Goal: Book appointment/travel/reservation

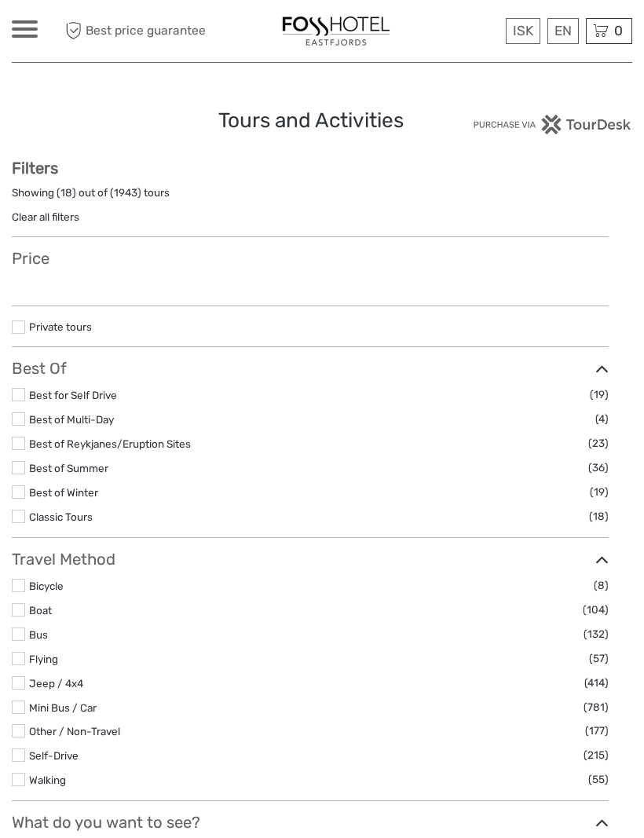
select select
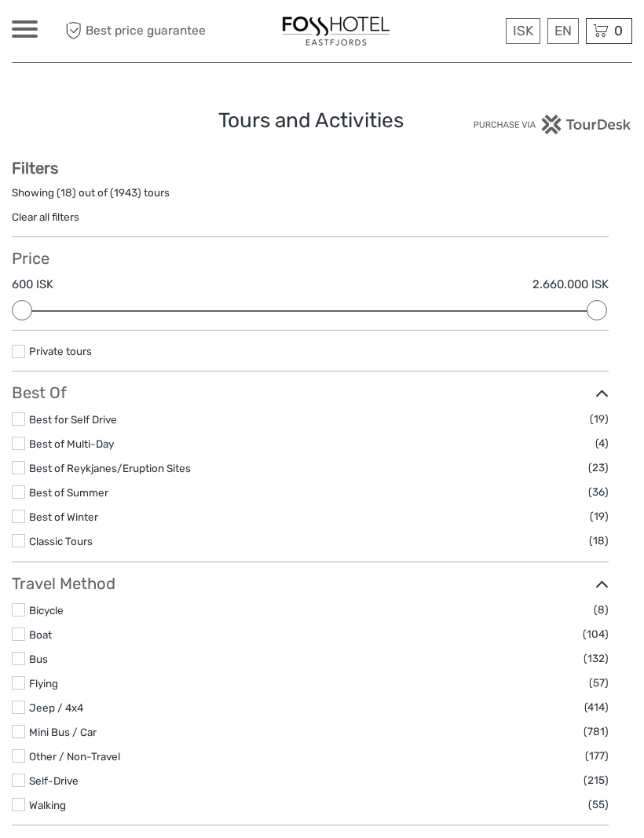
select select "[GEOGRAPHIC_DATA]"
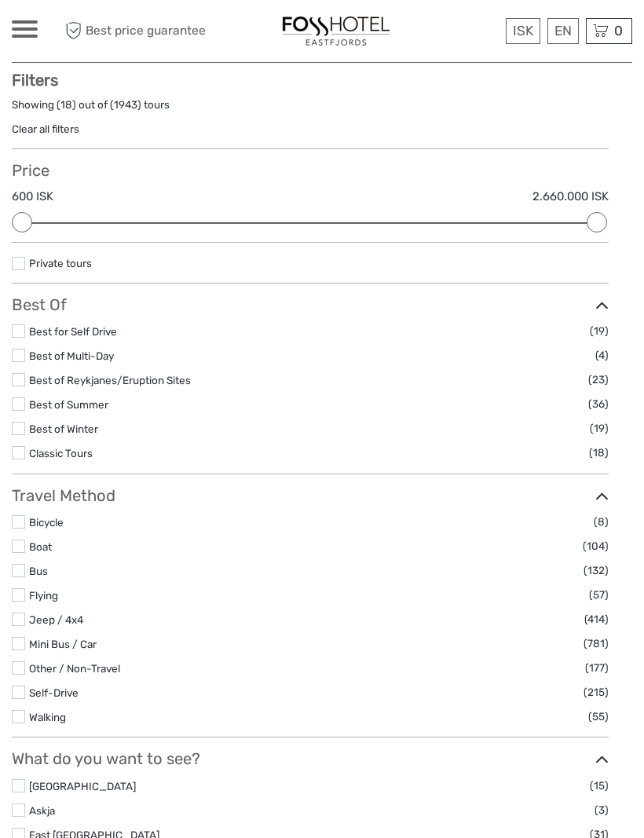
scroll to position [89, 0]
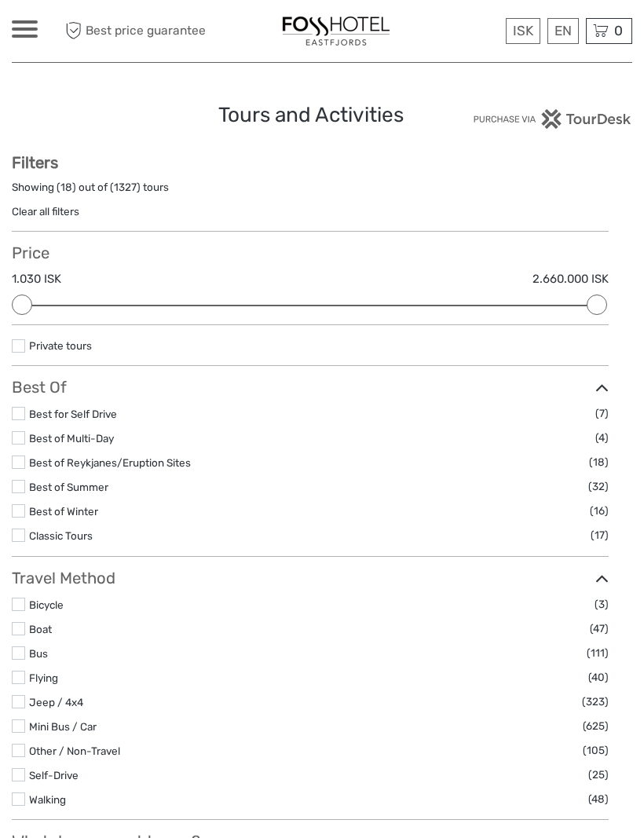
scroll to position [0, 0]
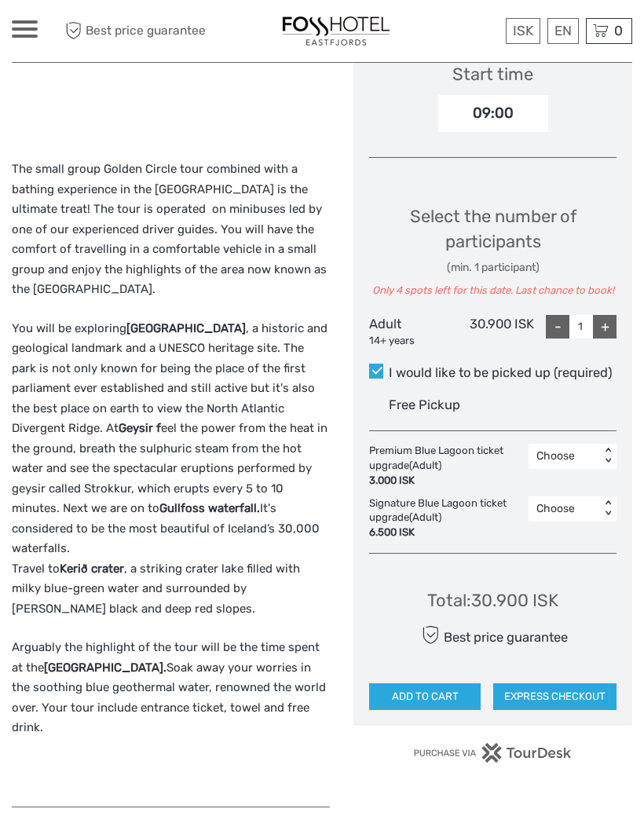
scroll to position [587, 0]
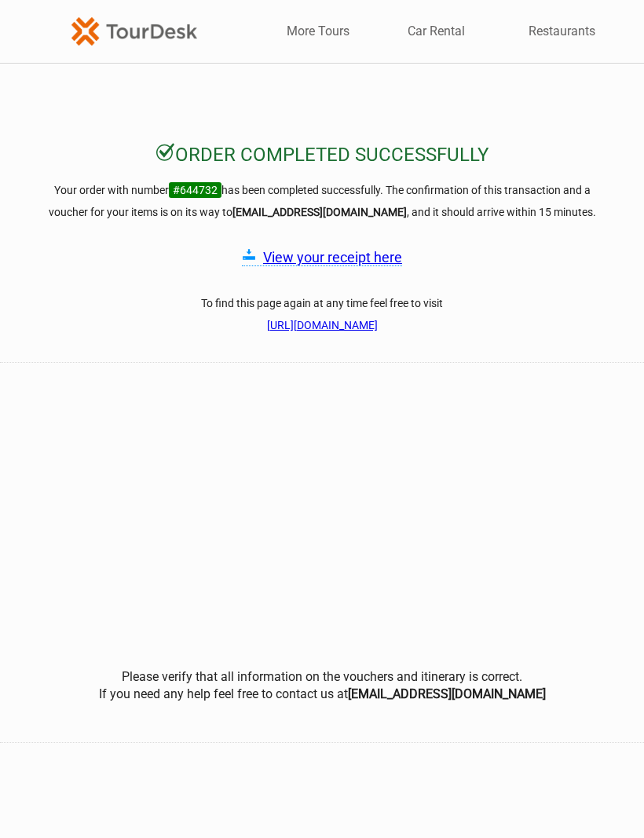
click at [308, 34] on link "More Tours" at bounding box center [318, 31] width 63 height 17
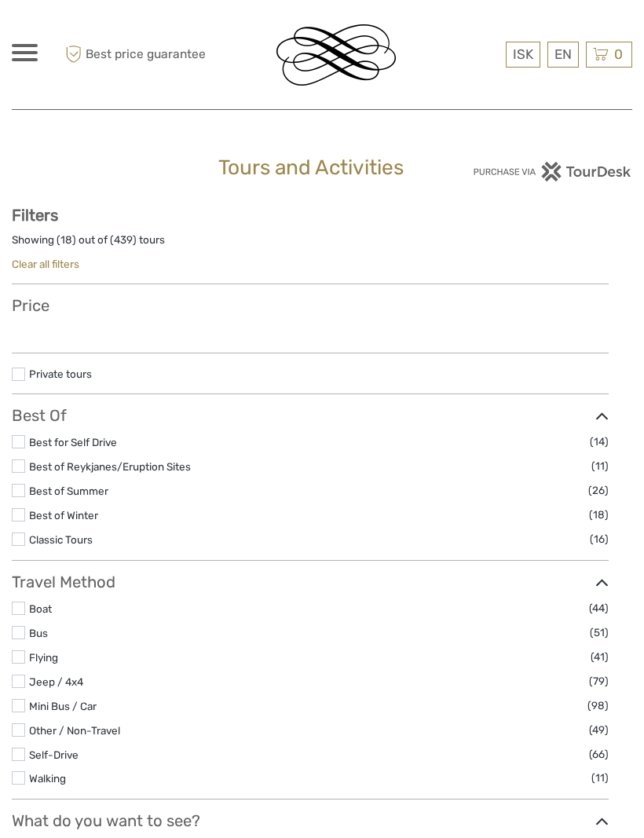
select select
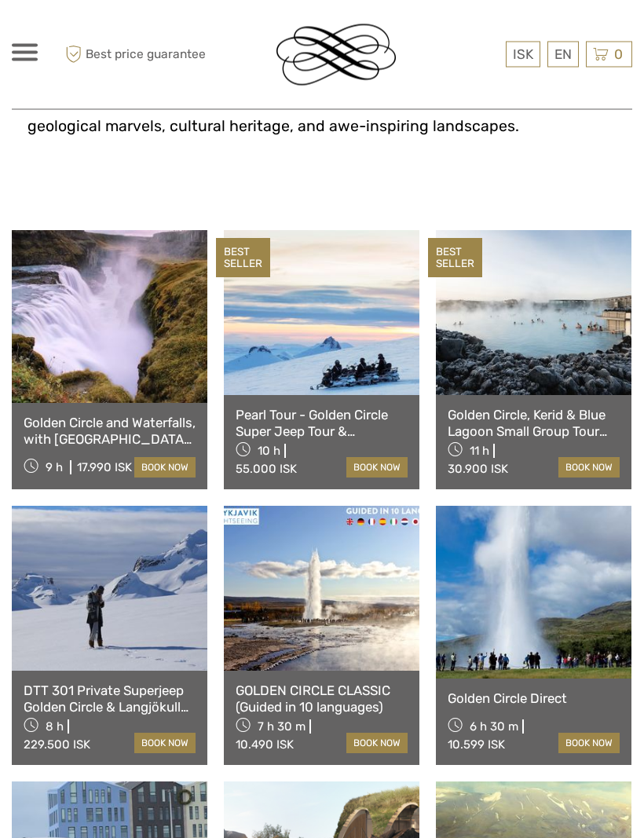
scroll to position [715, 0]
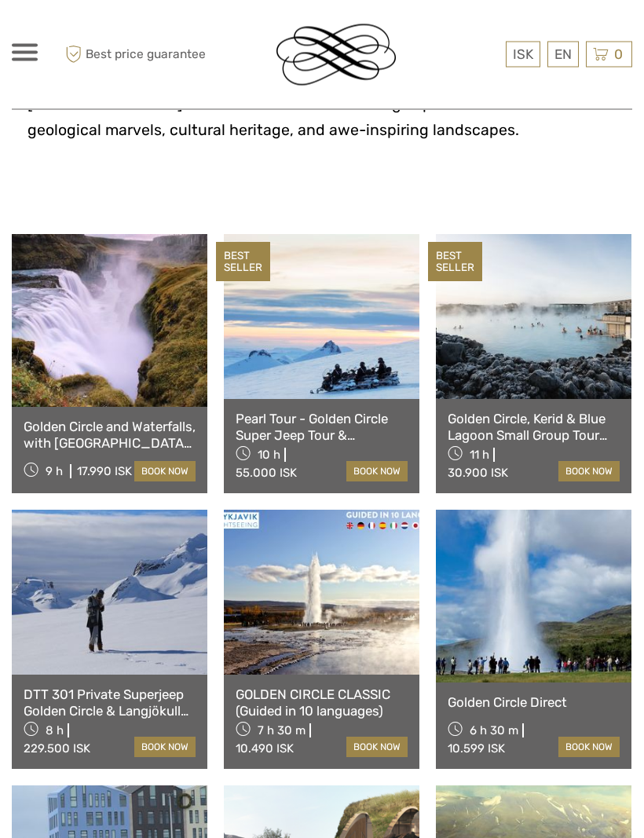
click at [507, 305] on link at bounding box center [534, 317] width 196 height 165
